Goal: Task Accomplishment & Management: Manage account settings

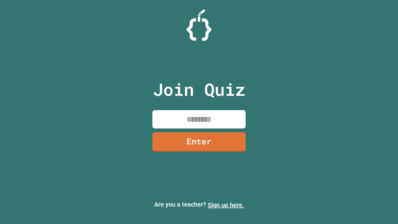
click at [226, 205] on link "Sign up here." at bounding box center [226, 204] width 36 height 7
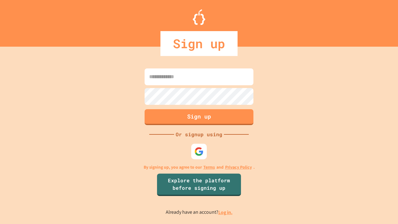
click at [226, 212] on link "Log in." at bounding box center [225, 212] width 14 height 7
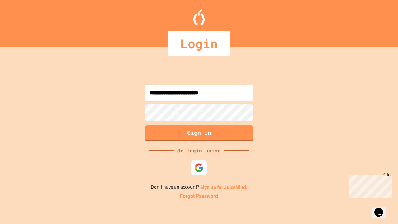
type input "**********"
